Goal: Navigation & Orientation: Find specific page/section

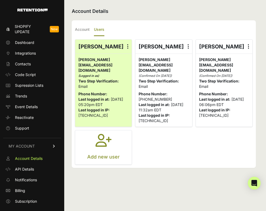
scroll to position [6, 0]
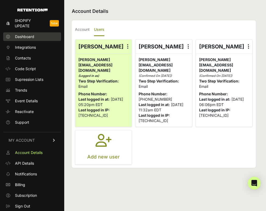
click at [16, 33] on link "Dashboard" at bounding box center [32, 36] width 58 height 9
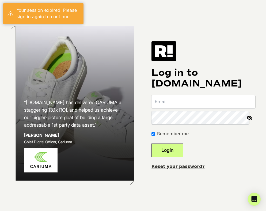
type input "[PERSON_NAME][EMAIL_ADDRESS][DOMAIN_NAME]"
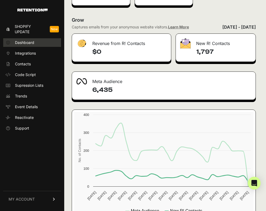
scroll to position [714, 0]
